Goal: Information Seeking & Learning: Find specific fact

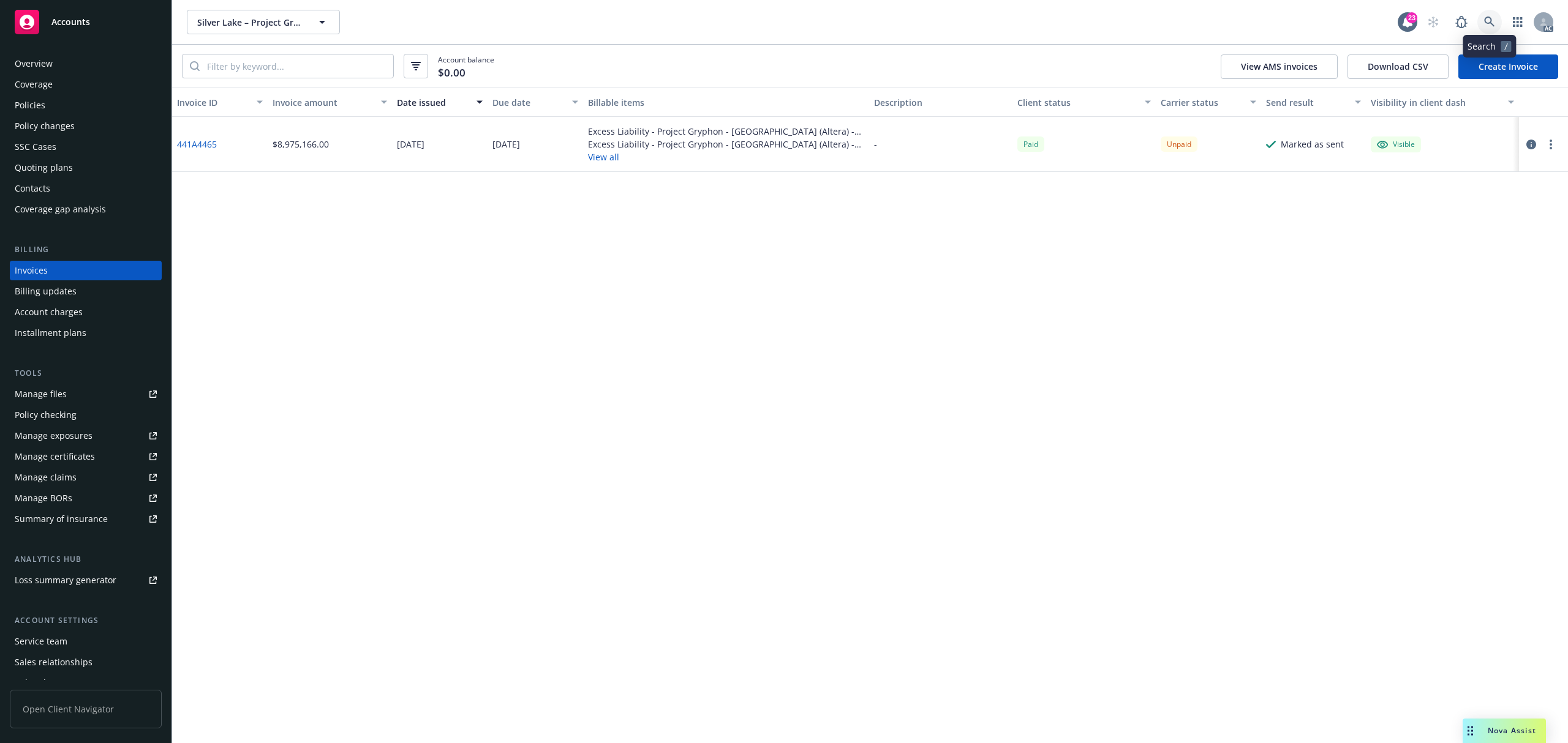
click at [1482, 24] on link at bounding box center [1489, 22] width 24 height 24
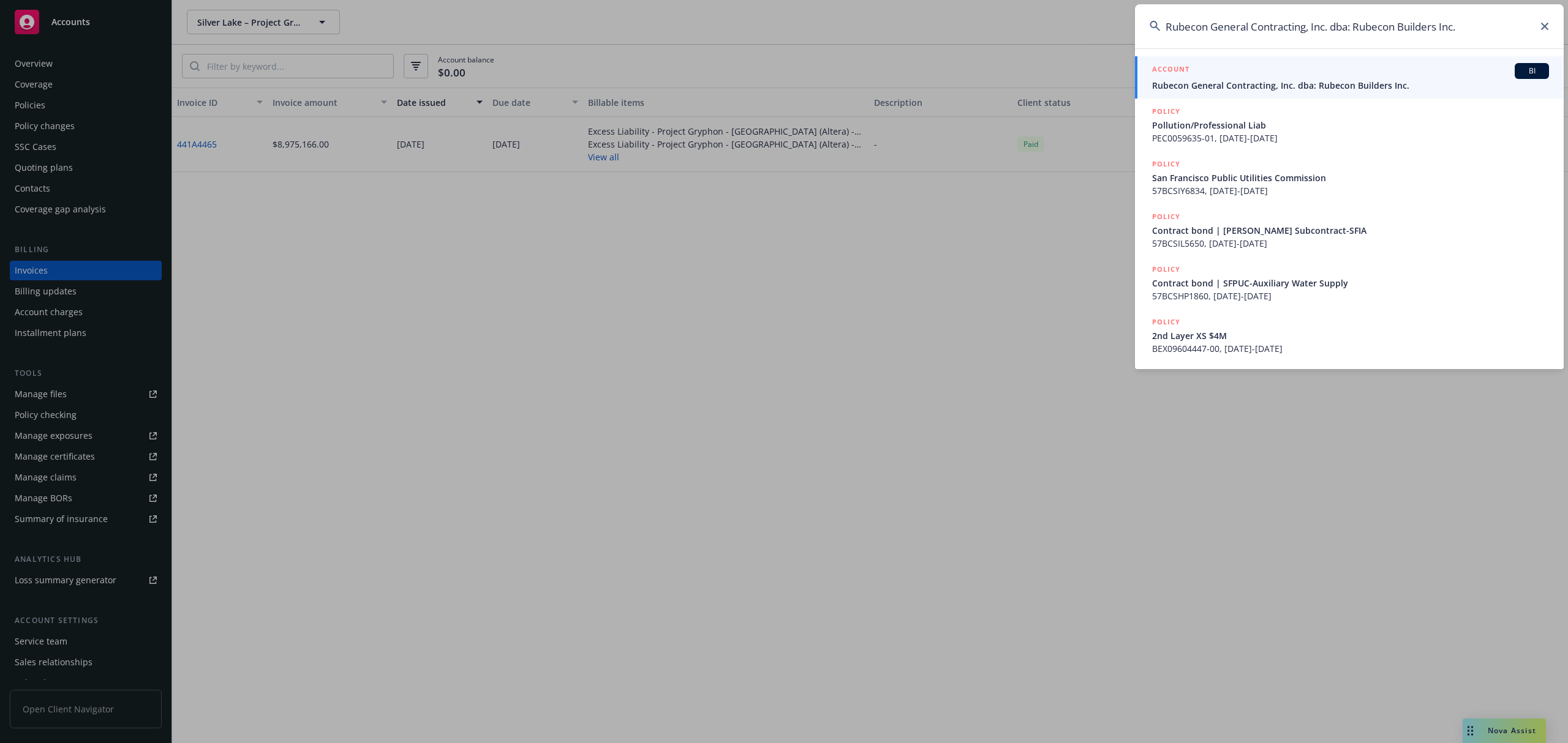
type input "Rubecon General Contracting, Inc. dba: Rubecon Builders Inc."
click at [1247, 79] on span "Rubecon General Contracting, Inc. dba: Rubecon Builders Inc." at bounding box center [1350, 85] width 396 height 13
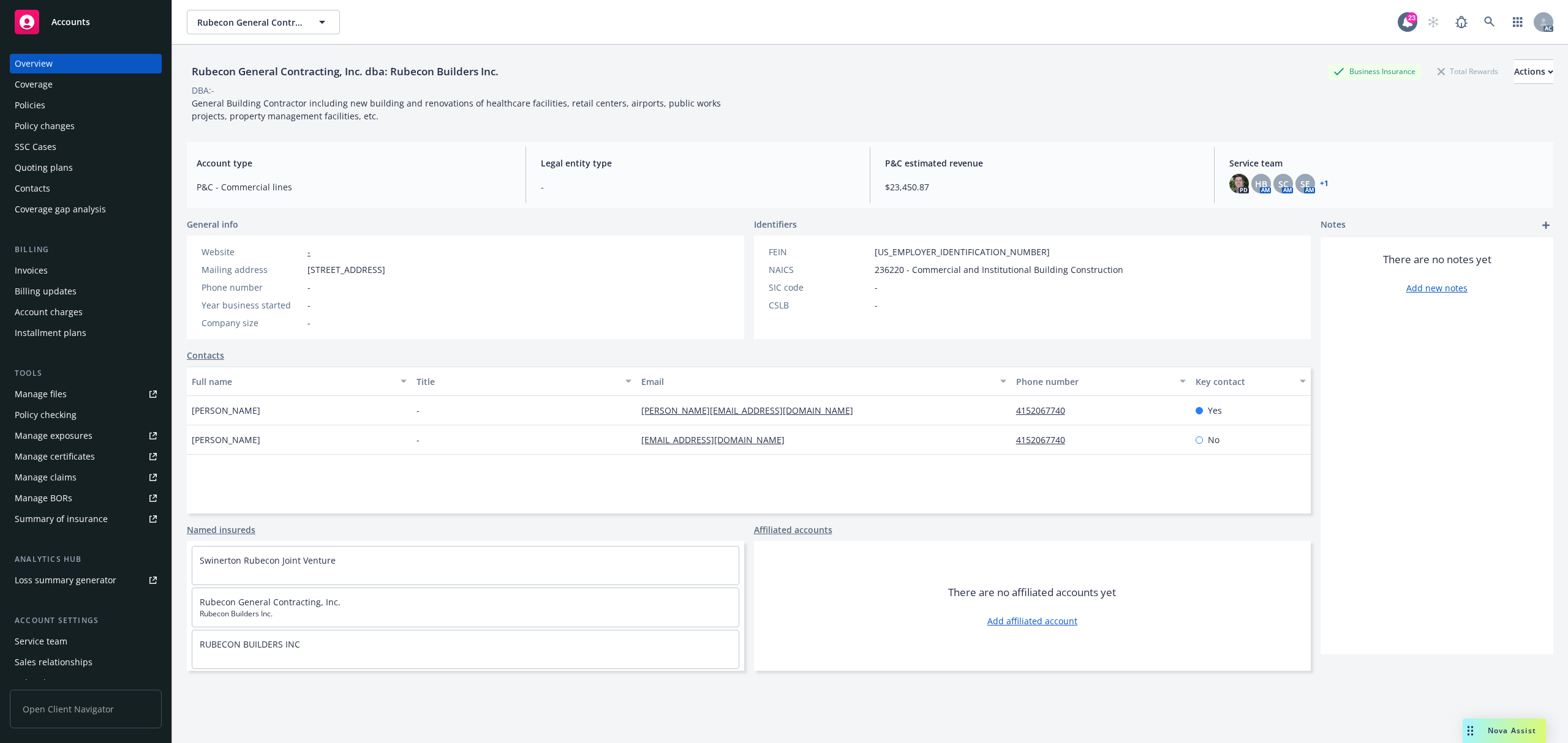
click at [53, 107] on div "Policies" at bounding box center [85, 105] width 142 height 19
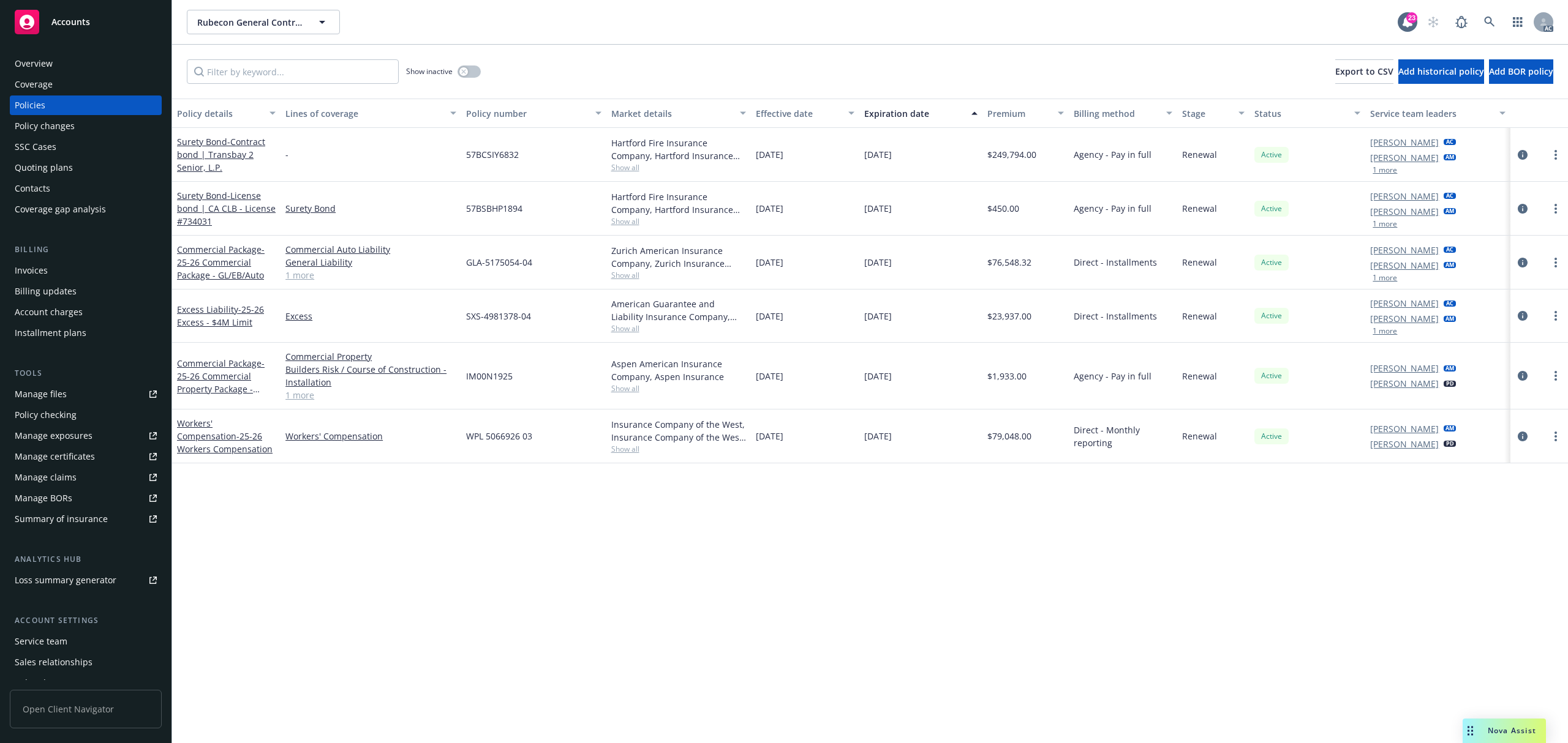
click at [39, 279] on div "Invoices" at bounding box center [30, 270] width 33 height 19
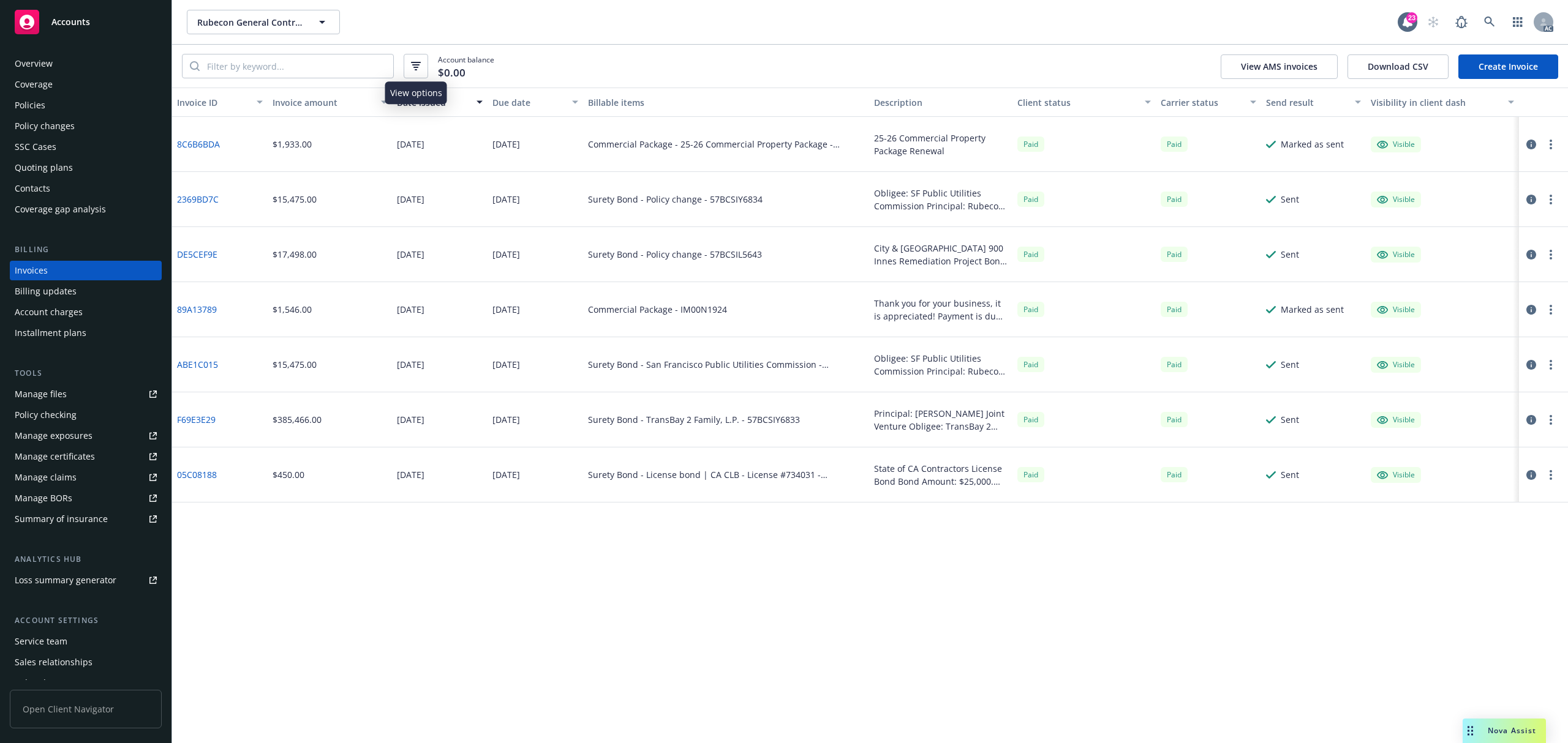
click at [415, 70] on icon "button" at bounding box center [416, 69] width 3 height 1
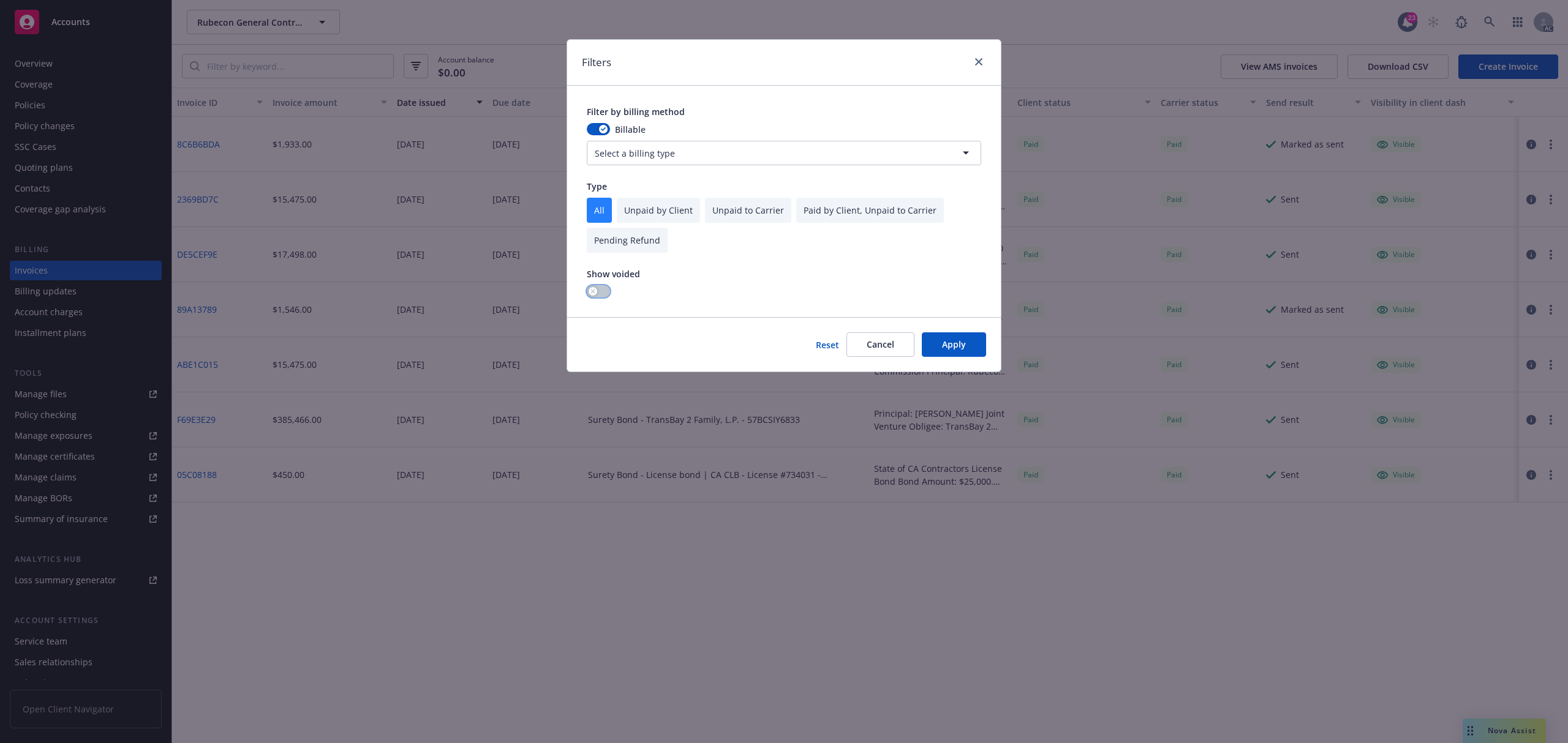
click at [604, 285] on button "button" at bounding box center [599, 291] width 24 height 13
click at [952, 350] on button "Apply" at bounding box center [953, 344] width 65 height 24
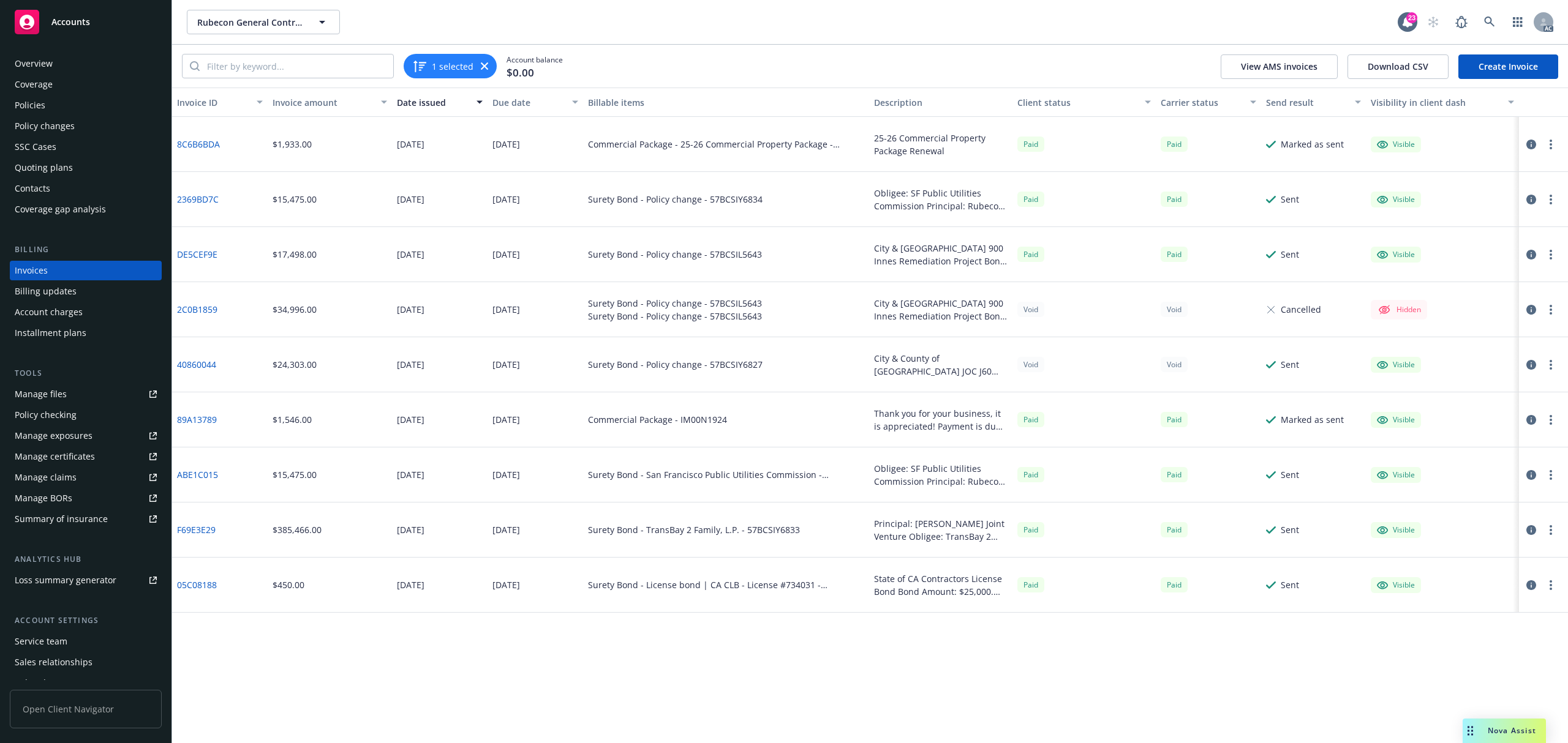
click at [704, 631] on div "Invoice ID Invoice amount Date issued Due date Billable items Description Clien…" at bounding box center [870, 415] width 1396 height 656
click at [50, 112] on div "Policies" at bounding box center [85, 105] width 142 height 19
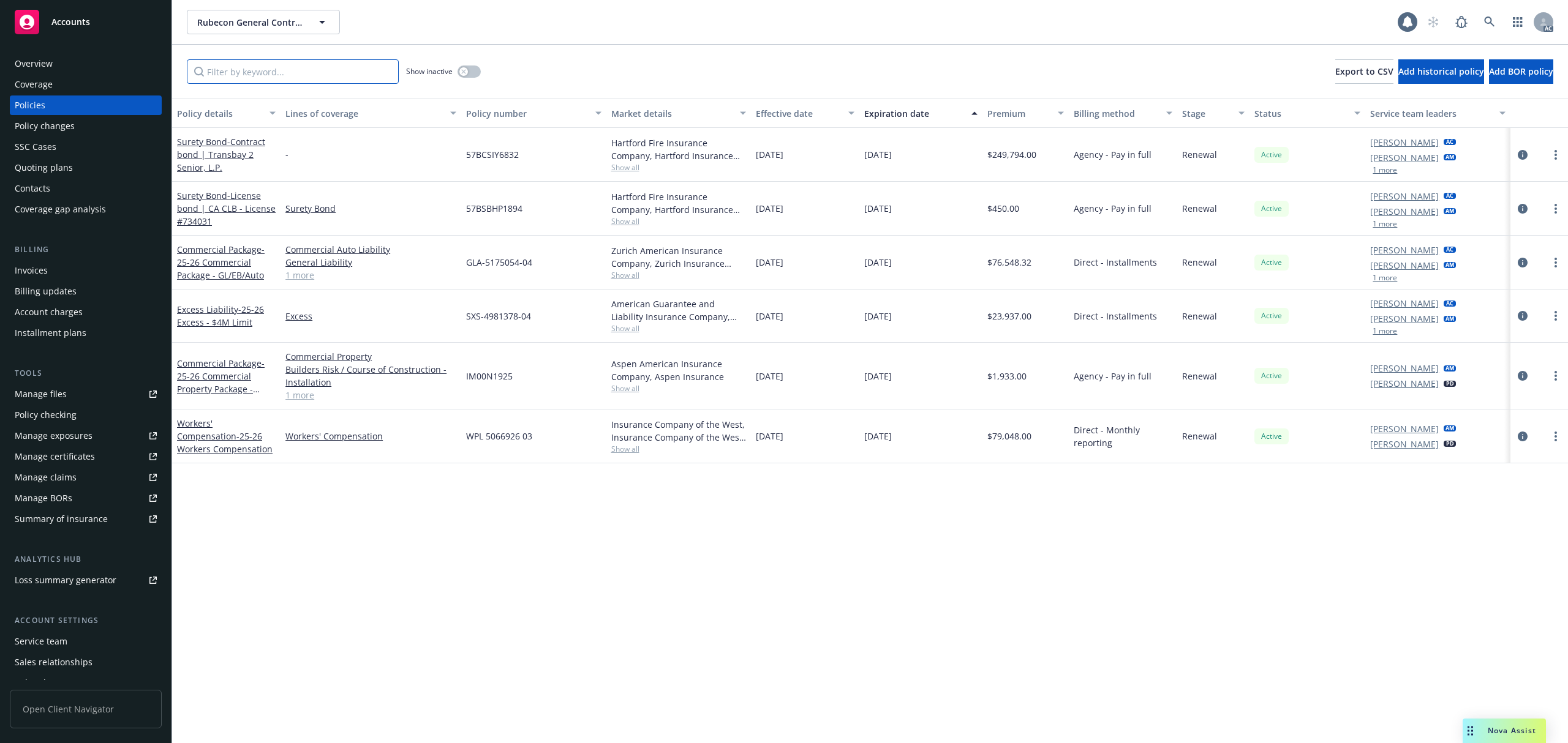
click at [315, 76] on input "Filter by keyword..." at bounding box center [292, 71] width 212 height 24
paste input "WPL 5066926 03"
type input "WPL 5066926 03"
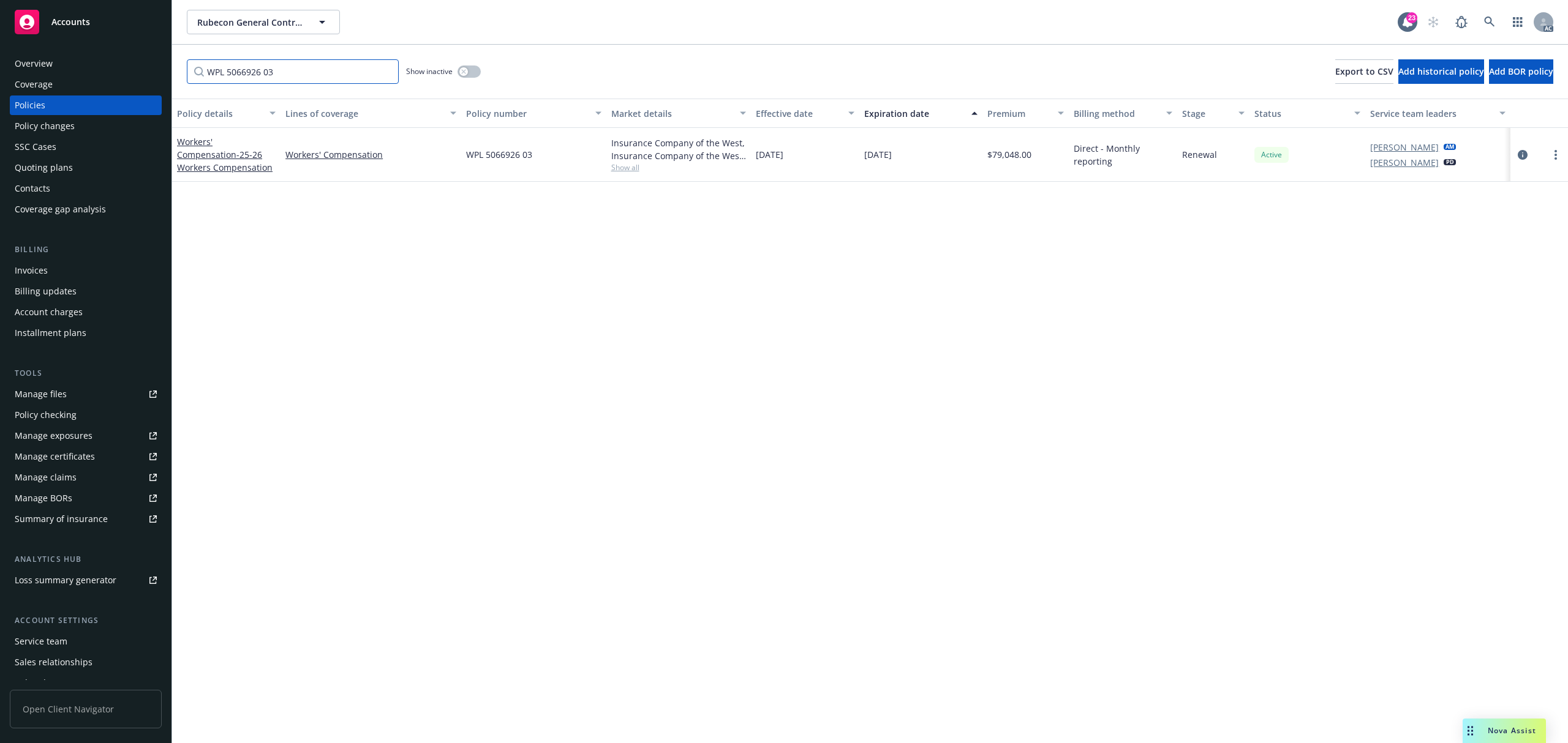
click at [385, 69] on input "WPL 5066926 03" at bounding box center [292, 71] width 212 height 24
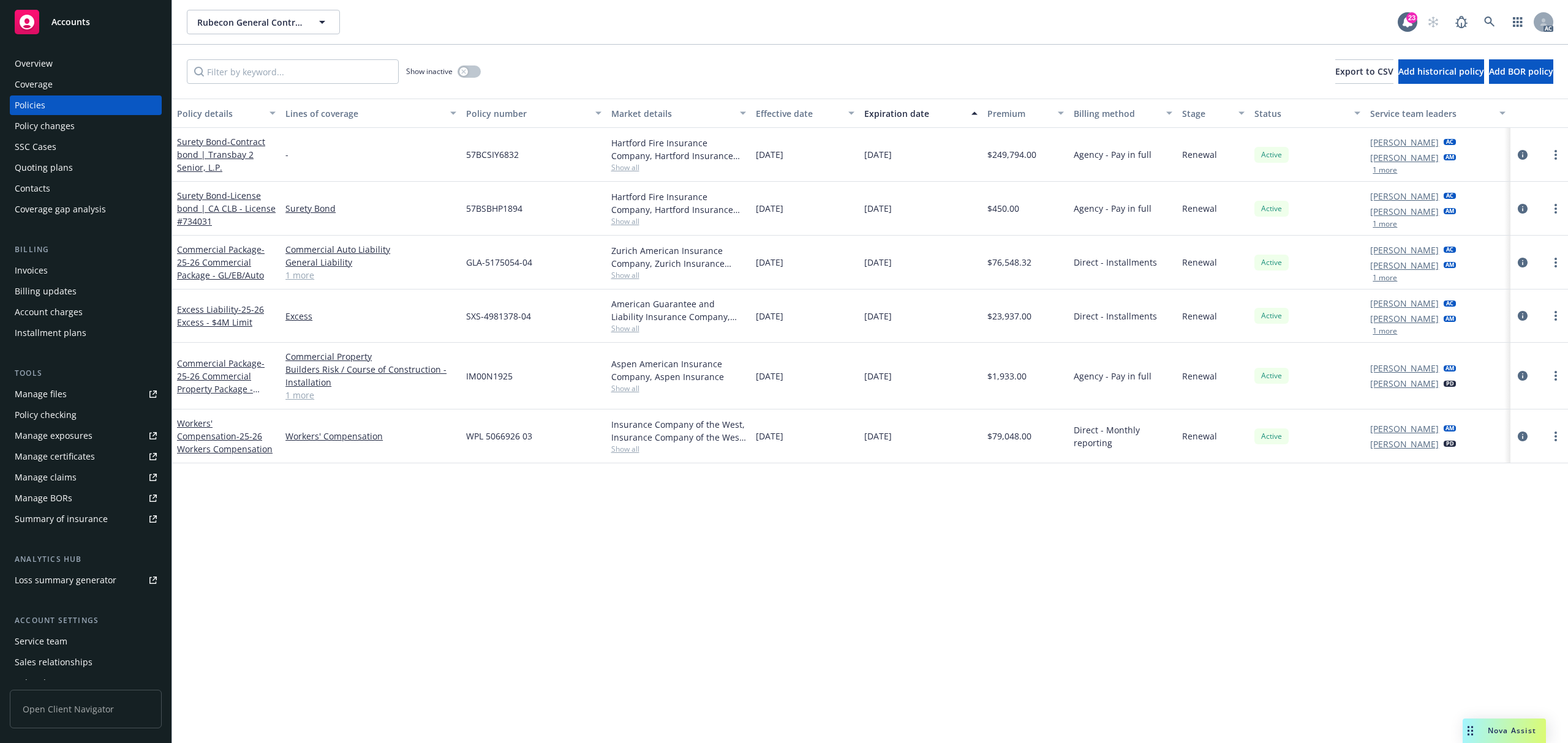
click at [460, 586] on div "Policy details Lines of coverage Policy number Market details Effective date Ex…" at bounding box center [870, 421] width 1396 height 645
click at [571, 526] on div "Policy details Lines of coverage Policy number Market details Effective date Ex…" at bounding box center [870, 421] width 1396 height 645
click at [879, 516] on div "Policy details Lines of coverage Policy number Market details Effective date Ex…" at bounding box center [870, 421] width 1396 height 645
click at [706, 559] on div "Policy details Lines of coverage Policy number Market details Effective date Ex…" at bounding box center [870, 421] width 1396 height 645
click at [713, 487] on div "Policy details Lines of coverage Policy number Market details Effective date Ex…" at bounding box center [870, 421] width 1396 height 645
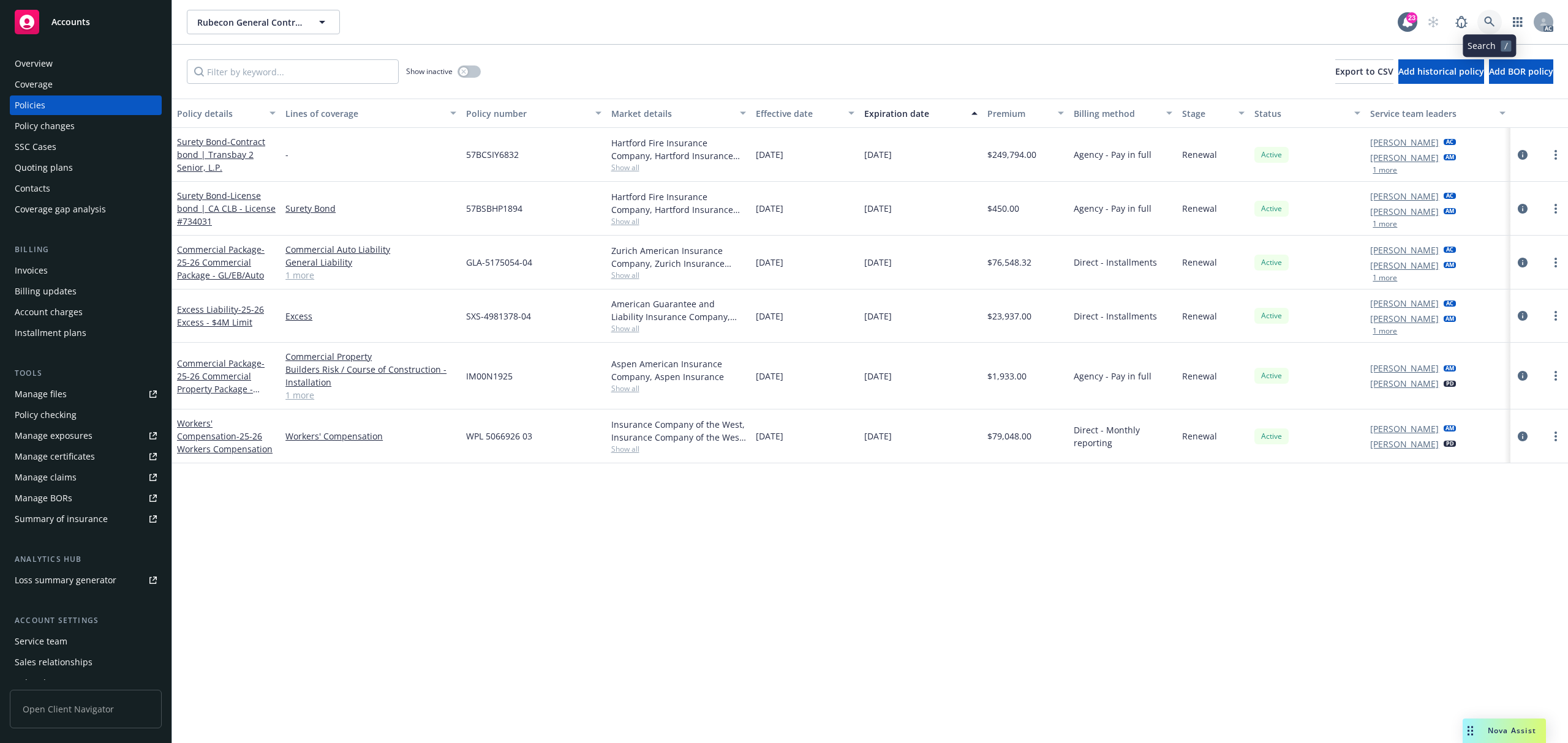
click at [1484, 25] on icon at bounding box center [1489, 22] width 11 height 11
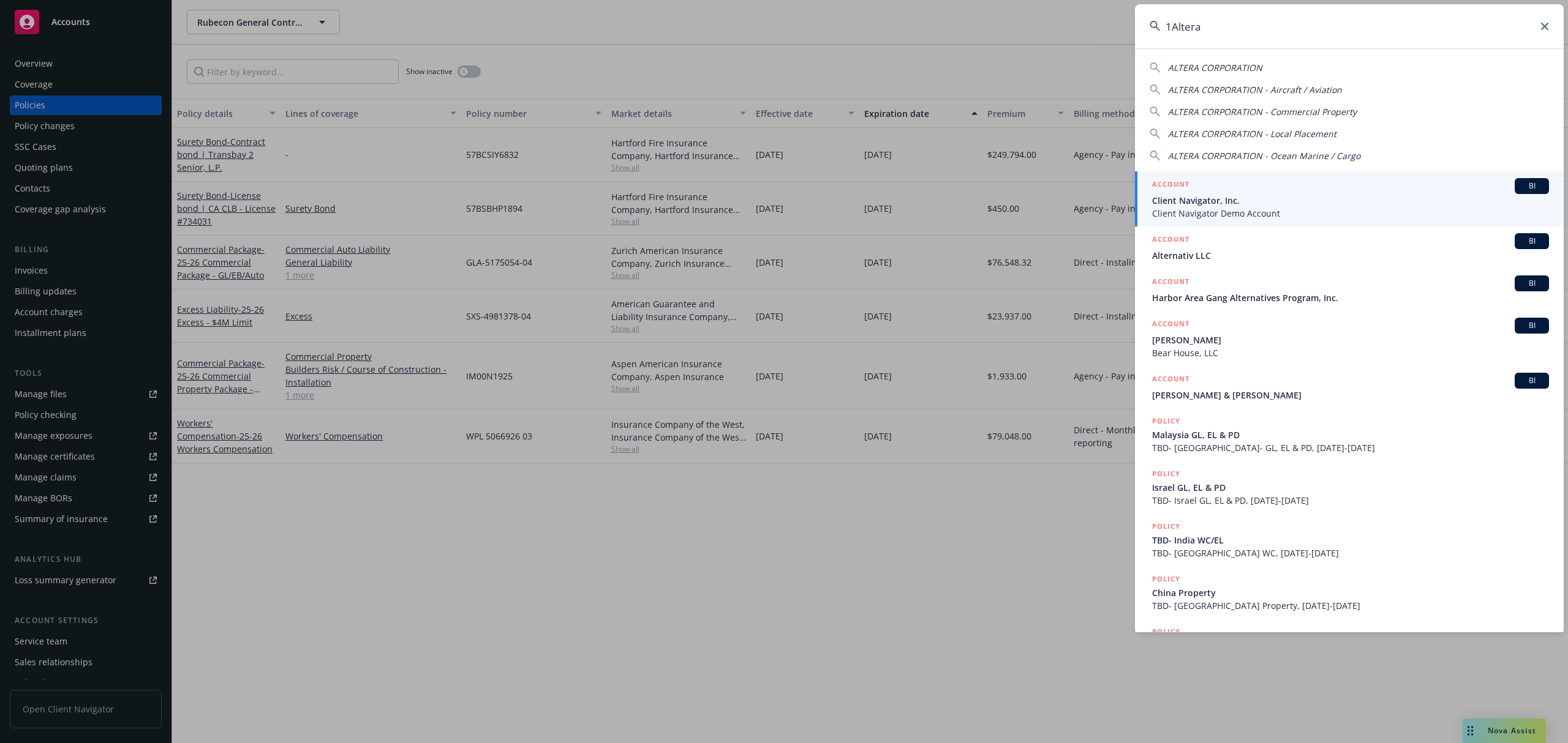
click at [1174, 29] on input "1Altera" at bounding box center [1349, 26] width 428 height 44
click at [1172, 29] on input "1Altera" at bounding box center [1349, 26] width 428 height 44
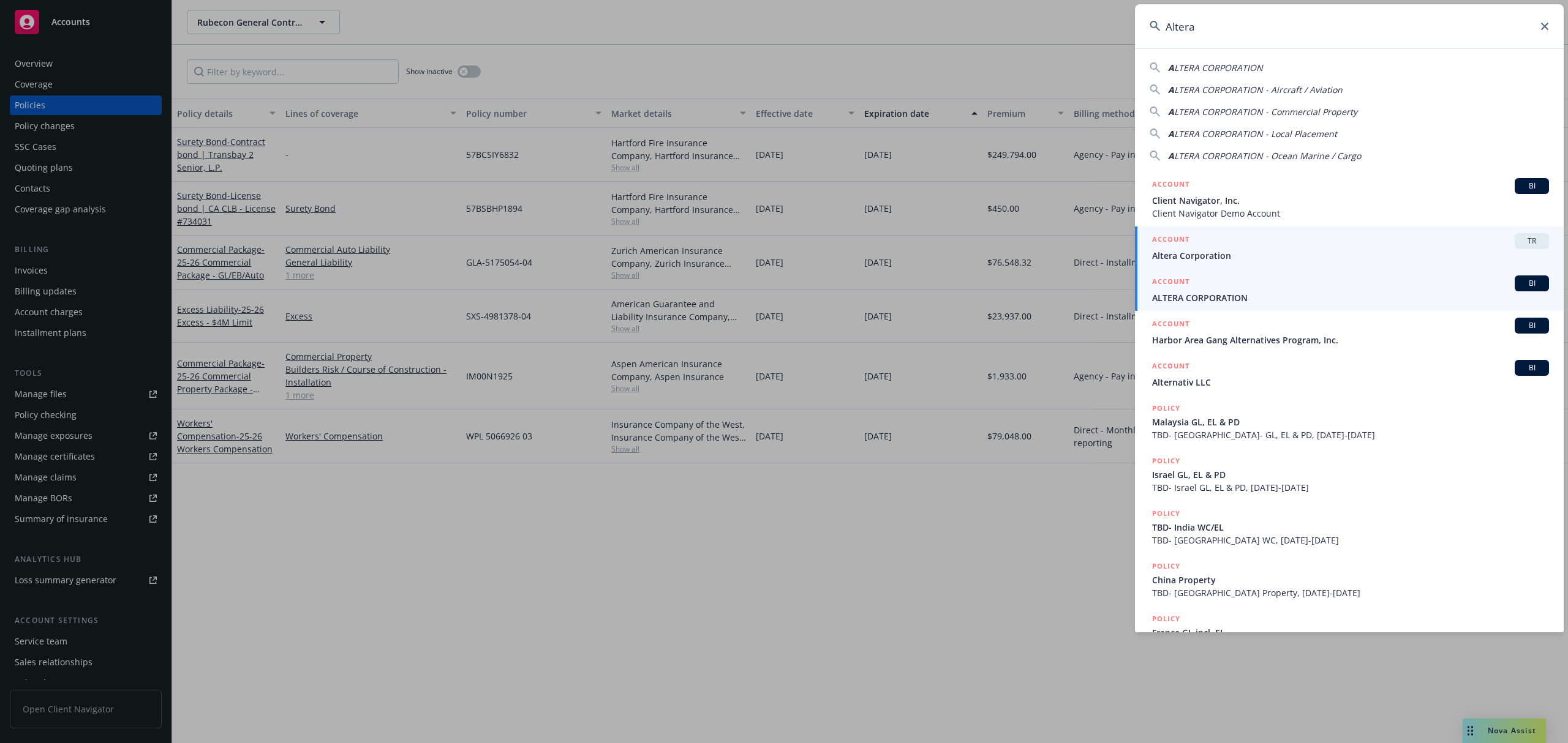
type input "Altera"
drag, startPoint x: 1253, startPoint y: 290, endPoint x: 1161, endPoint y: 279, distance: 92.7
click at [1253, 290] on div "ACCOUNT BI" at bounding box center [1350, 283] width 396 height 16
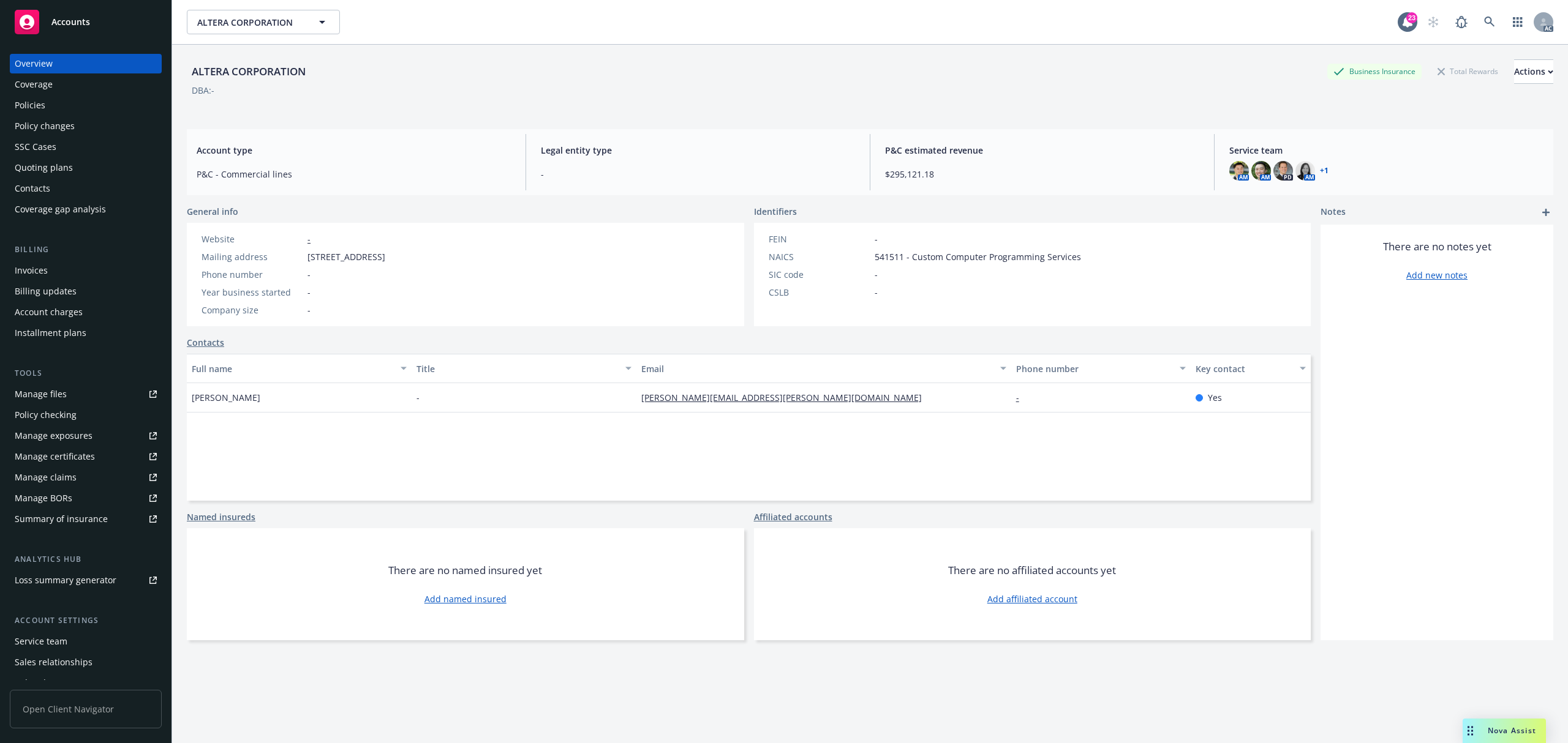
click at [48, 104] on div "Policies" at bounding box center [85, 105] width 142 height 19
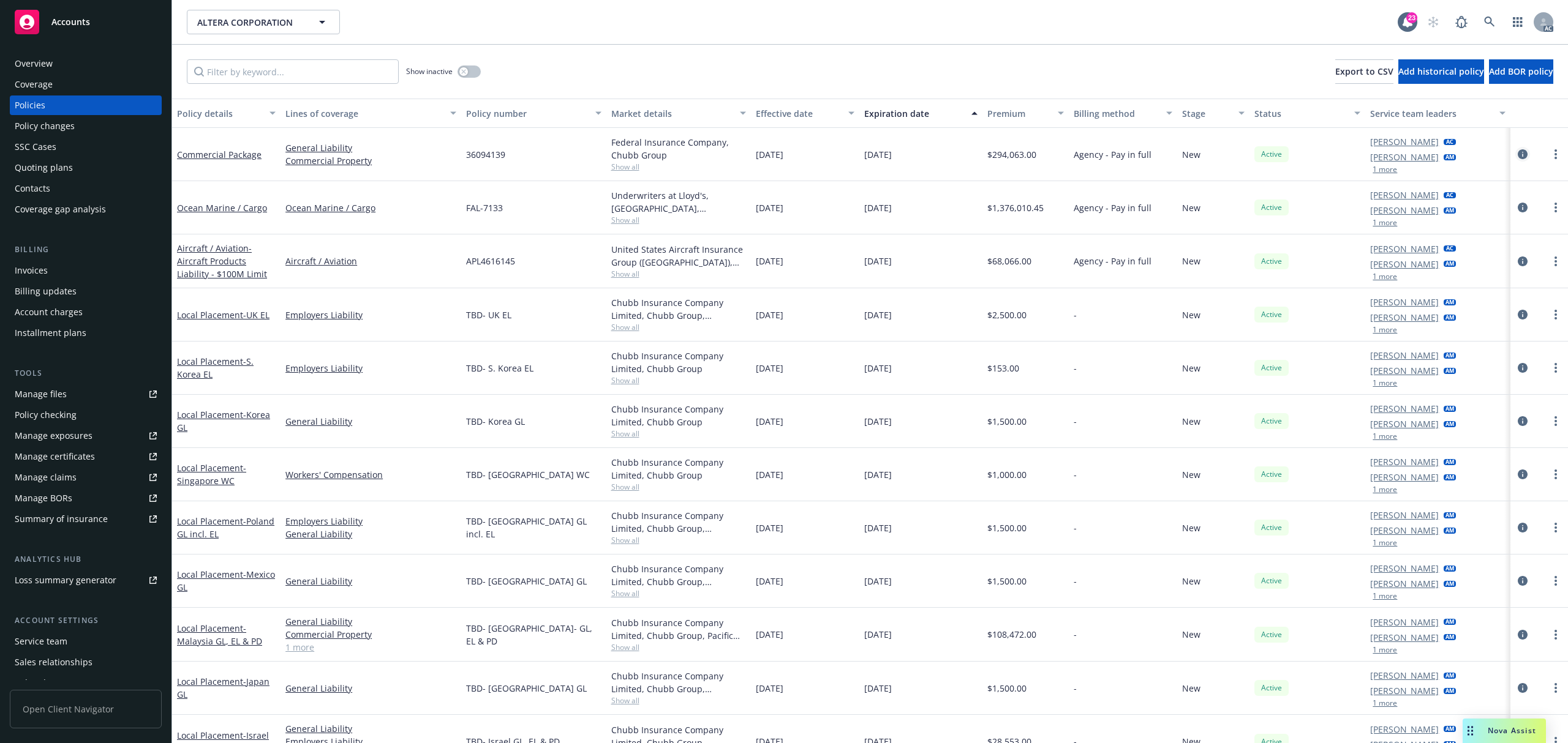
click at [1518, 152] on icon "circleInformation" at bounding box center [1523, 154] width 10 height 10
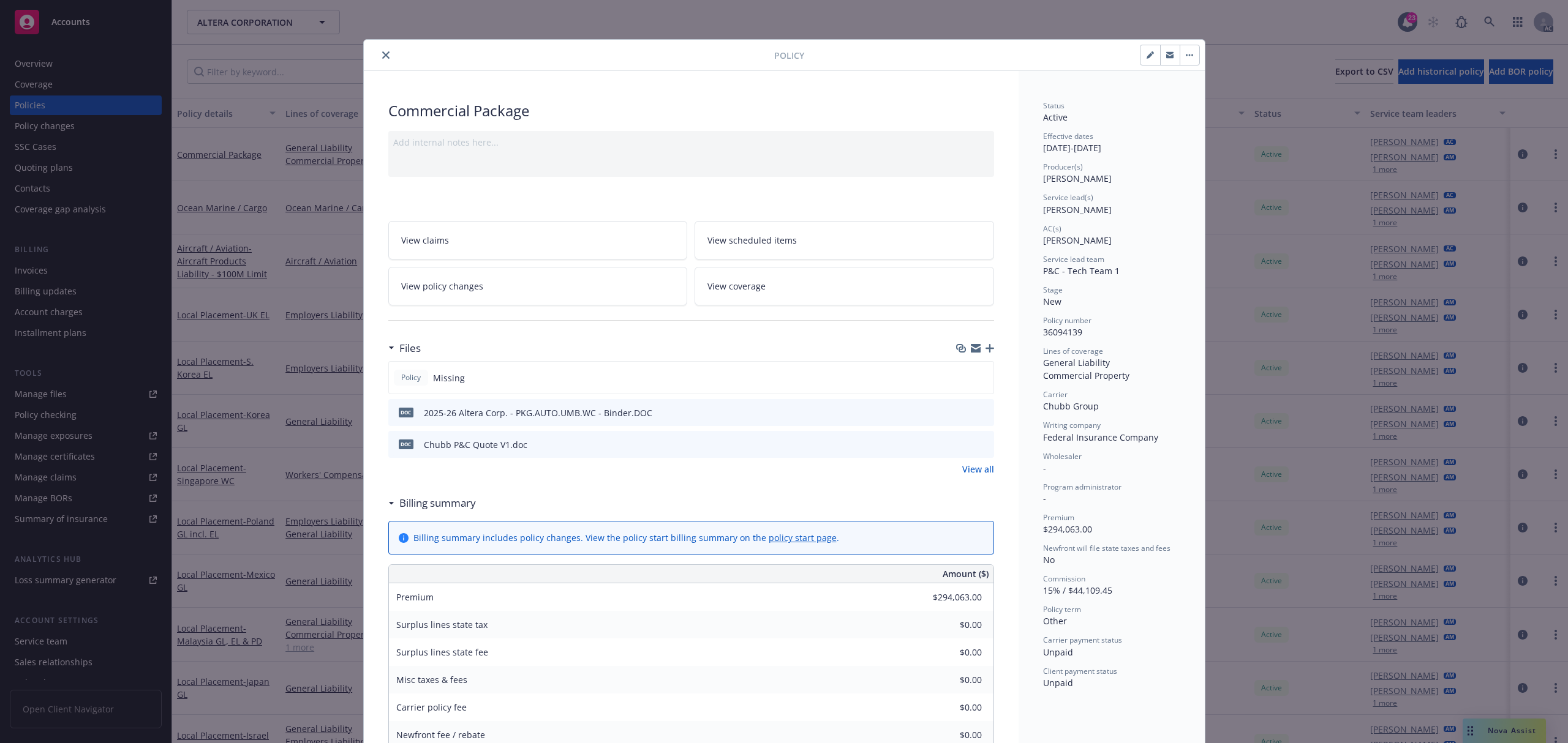
click at [382, 53] on icon "close" at bounding box center [385, 55] width 8 height 8
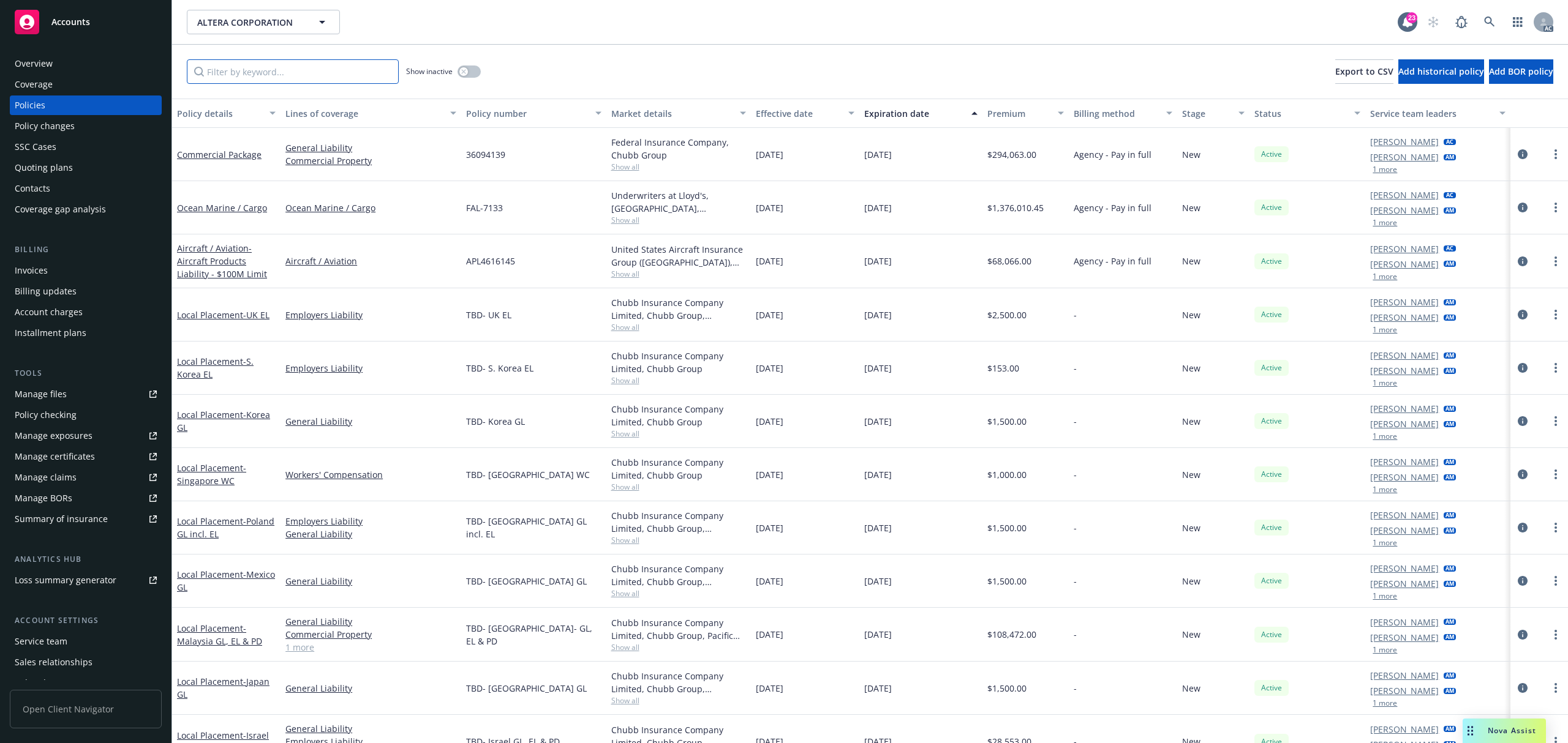
click at [313, 72] on input "Filter by keyword..." at bounding box center [292, 71] width 212 height 24
paste input "APL4616145"
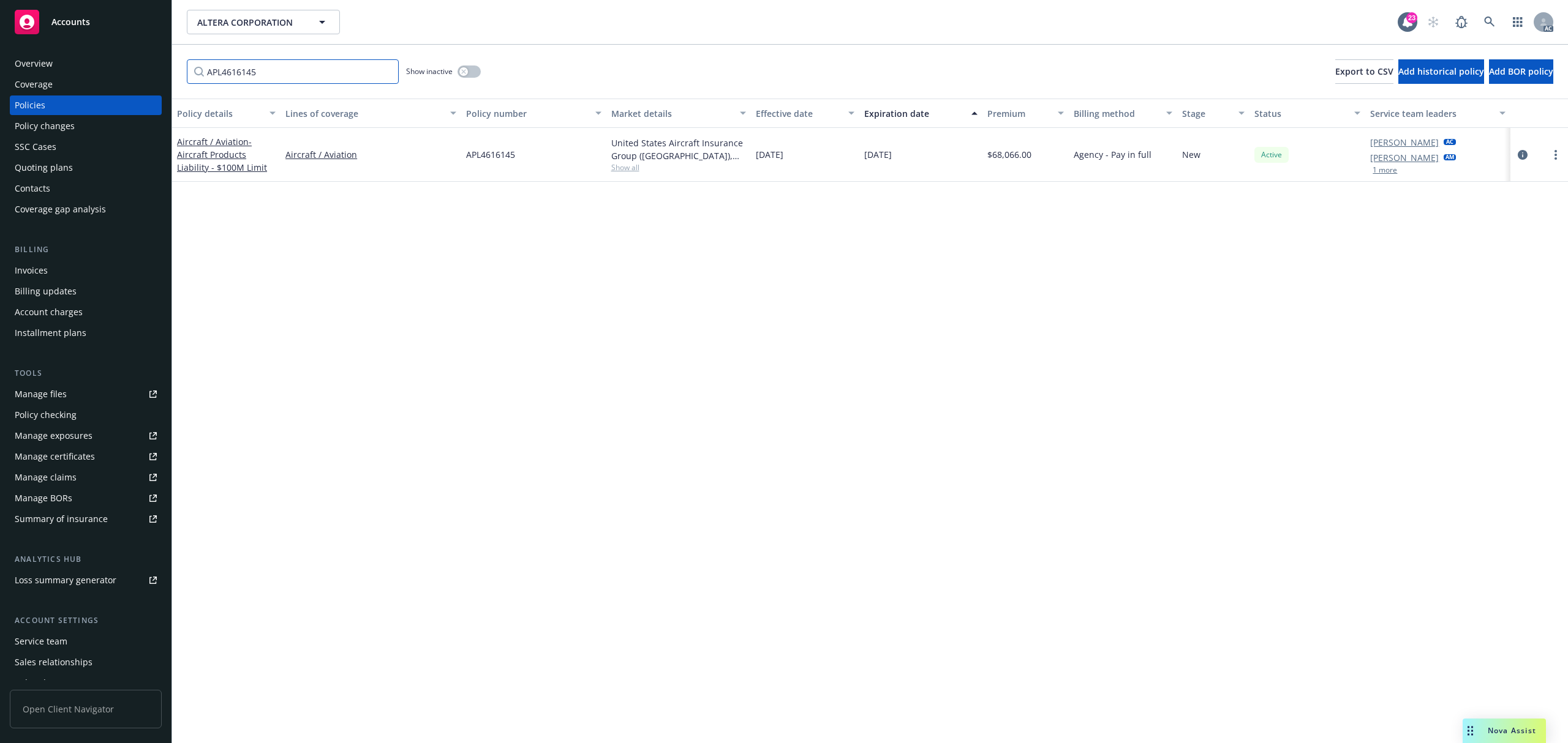
type input "APL4616145"
click at [1382, 172] on button "1 more" at bounding box center [1384, 170] width 24 height 8
click at [1523, 160] on icon "circleInformation" at bounding box center [1523, 162] width 10 height 10
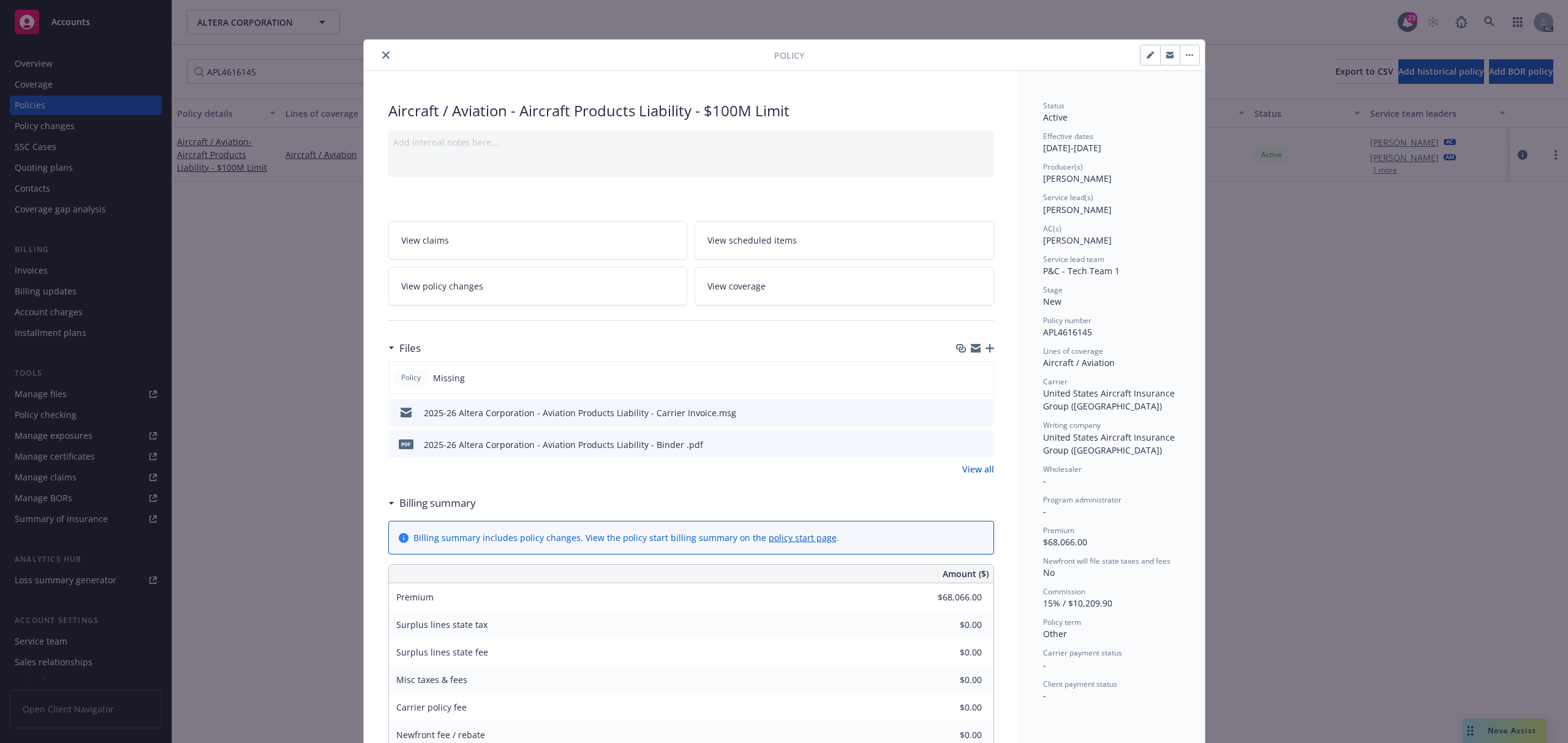
click at [382, 56] on icon "close" at bounding box center [385, 55] width 8 height 8
